Goal: Use online tool/utility: Utilize a website feature to perform a specific function

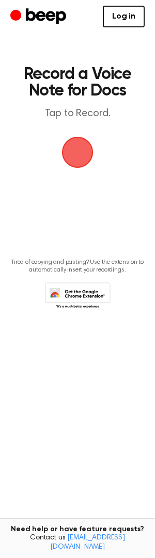
click at [79, 166] on span "button" at bounding box center [77, 152] width 35 height 35
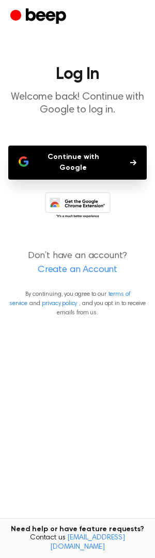
click at [80, 158] on button "Continue with Google" at bounding box center [77, 163] width 138 height 34
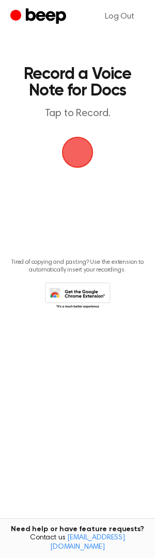
click at [85, 163] on span "button" at bounding box center [77, 152] width 29 height 29
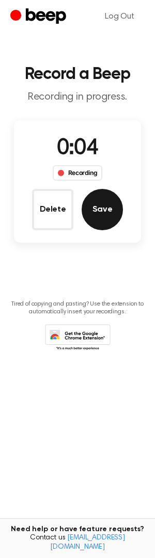
click at [101, 199] on button "Save" at bounding box center [102, 209] width 41 height 41
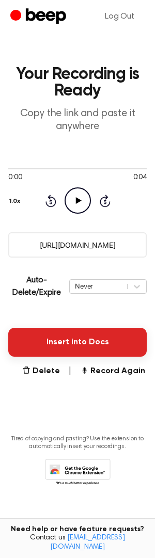
click at [80, 339] on button "Insert into Docs" at bounding box center [77, 342] width 138 height 29
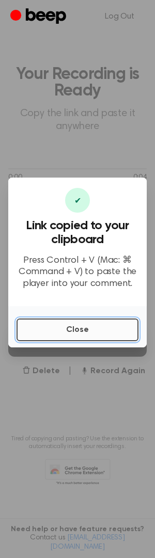
click at [77, 324] on button "Close" at bounding box center [78, 330] width 122 height 23
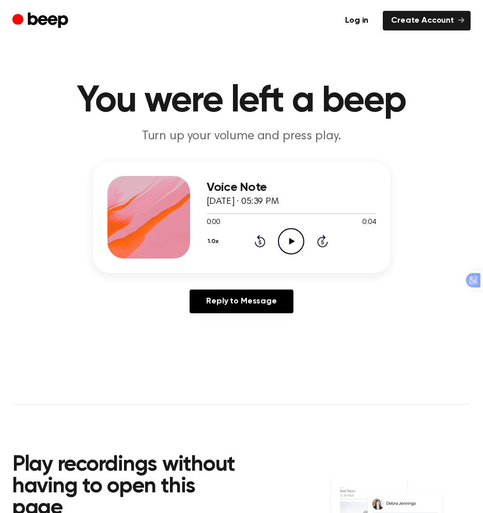
click at [285, 237] on icon "Play Audio" at bounding box center [291, 241] width 26 height 26
click at [295, 241] on icon "Pause Audio" at bounding box center [291, 241] width 26 height 26
